Goal: Information Seeking & Learning: Learn about a topic

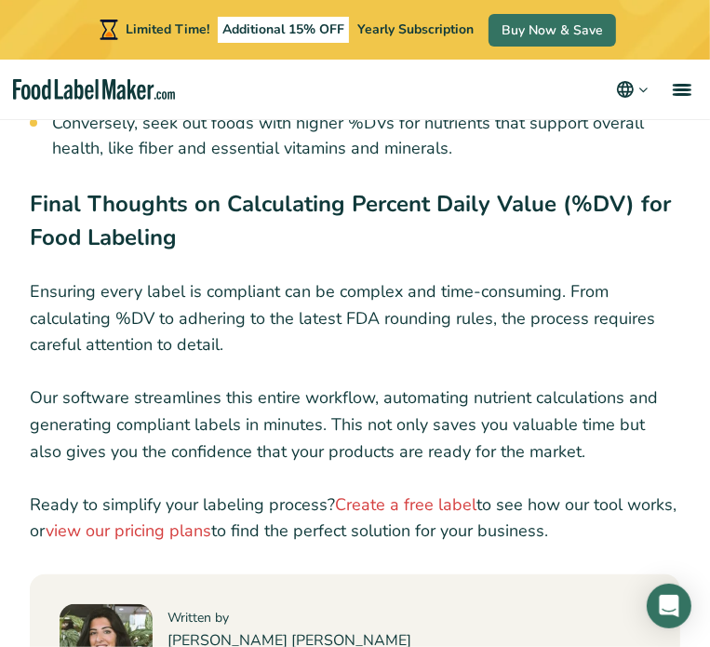
scroll to position [9659, 0]
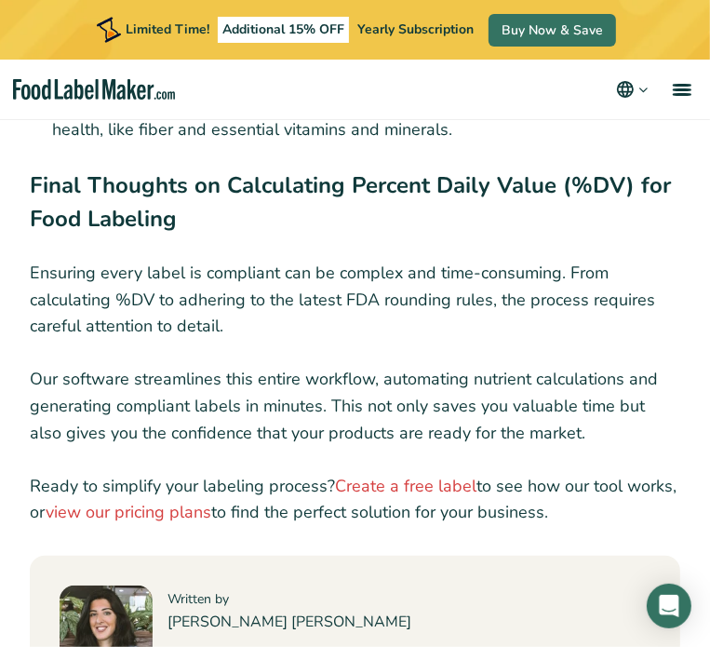
click at [240, 340] on p "Ensuring every label is compliant can be complex and time-consuming. From calcu…" at bounding box center [355, 300] width 651 height 80
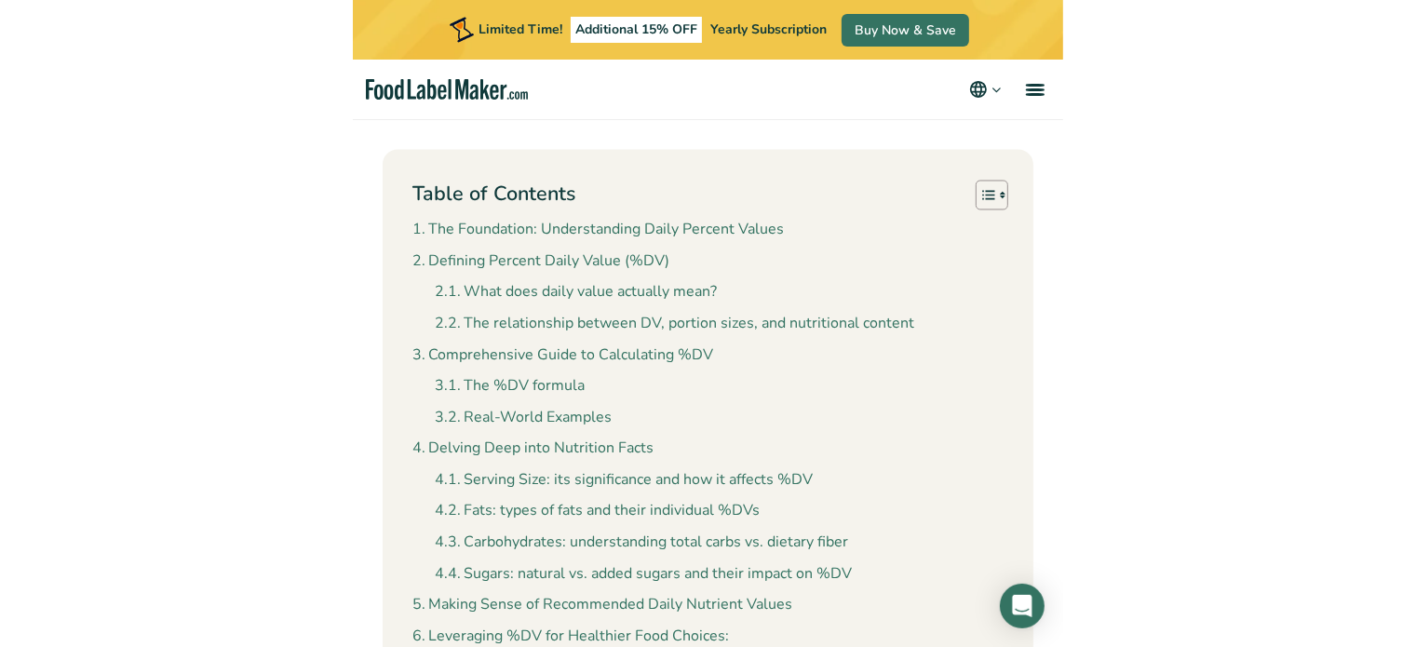
scroll to position [1712, 0]
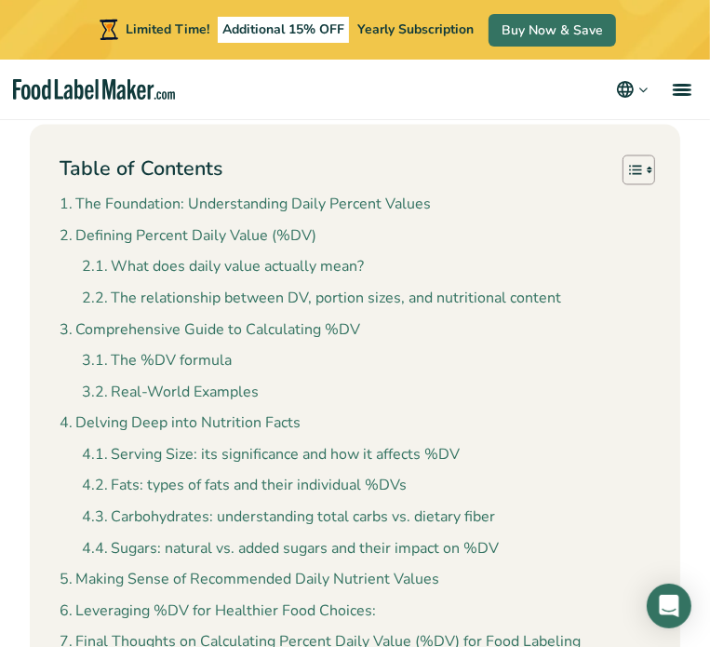
click at [301, 186] on div "Table of Contents Toggle" at bounding box center [355, 170] width 591 height 32
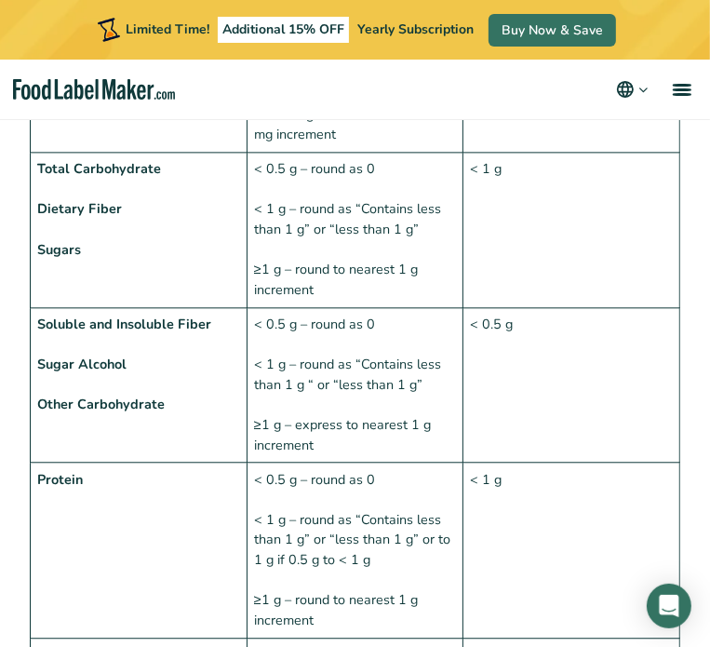
scroll to position [2072, 0]
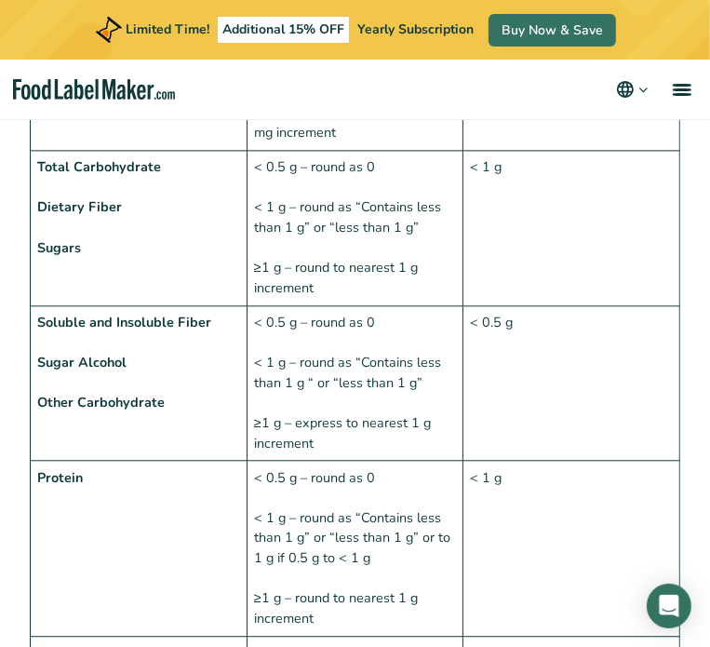
click at [342, 151] on td "< 5 mg – round as 0 5 – 140 mg – round to nearest 5 mg increment > 140 mg – rou…" at bounding box center [355, 72] width 217 height 155
click at [271, 306] on td "< 0.5 g – round as 0 < 1 g – round as “Contains less than 1 g” or “less than 1 …" at bounding box center [355, 228] width 217 height 155
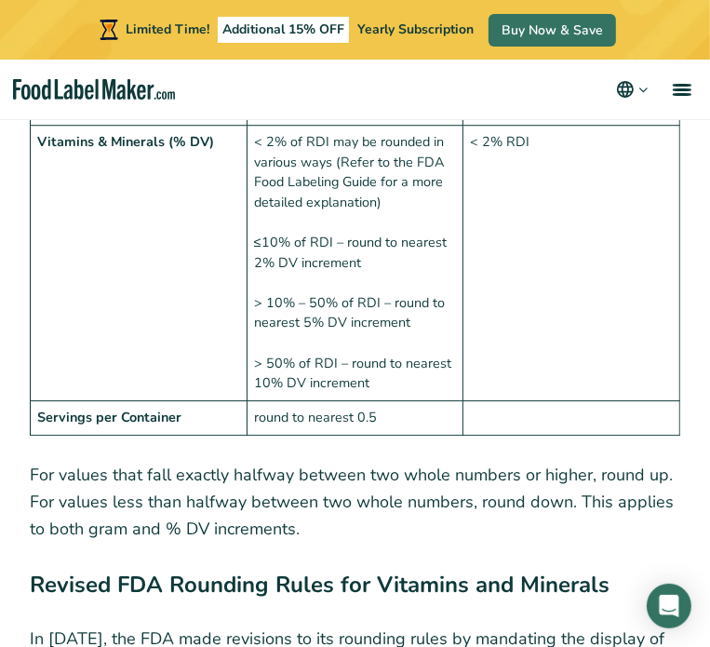
scroll to position [2665, 0]
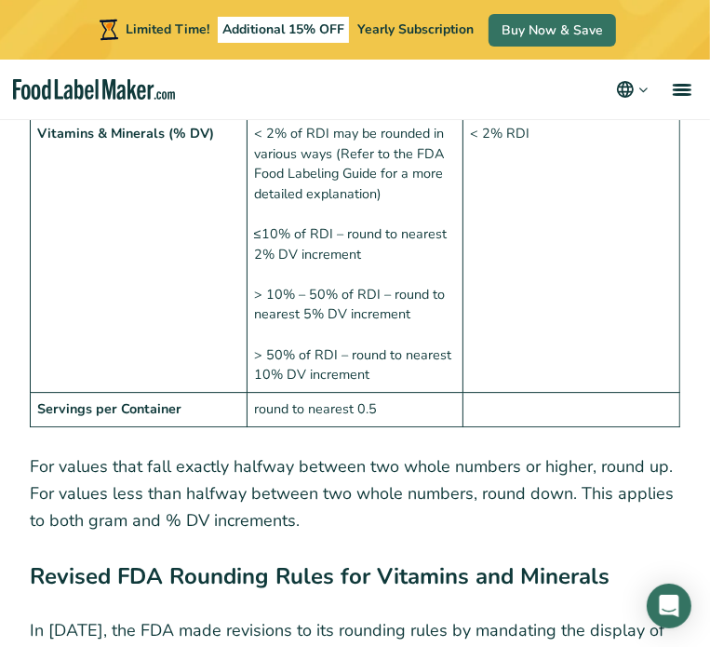
click at [275, 116] on td "round to nearest 1% DV increment" at bounding box center [355, 79] width 217 height 74
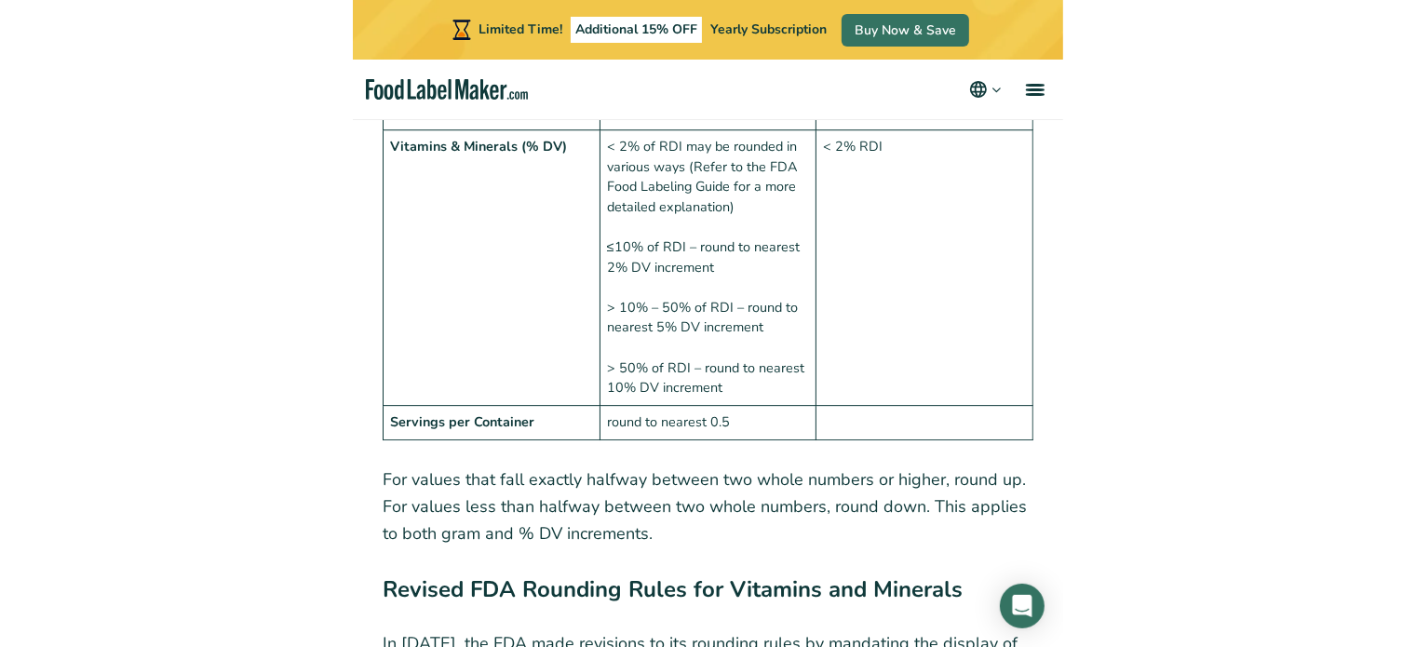
scroll to position [2651, 0]
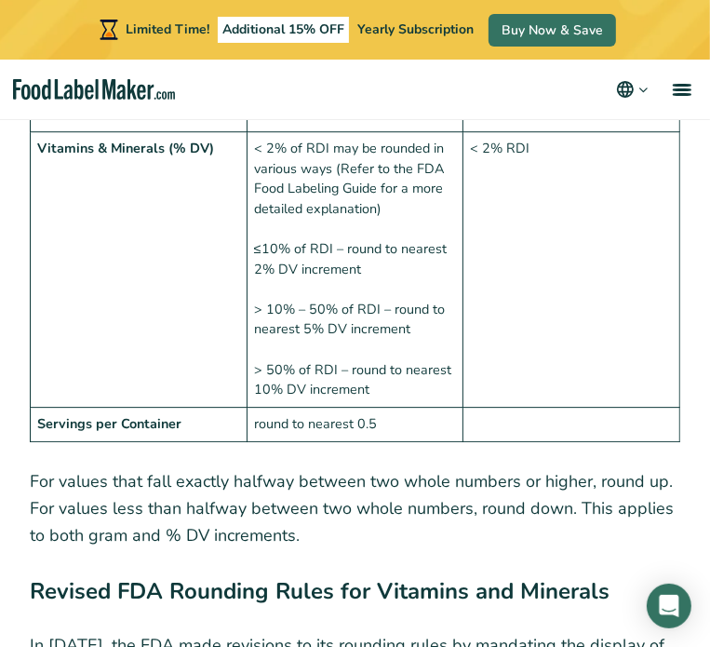
click at [222, 301] on td "Vitamins & Minerals (% DV)" at bounding box center [139, 268] width 217 height 275
